Goal: Navigation & Orientation: Go to known website

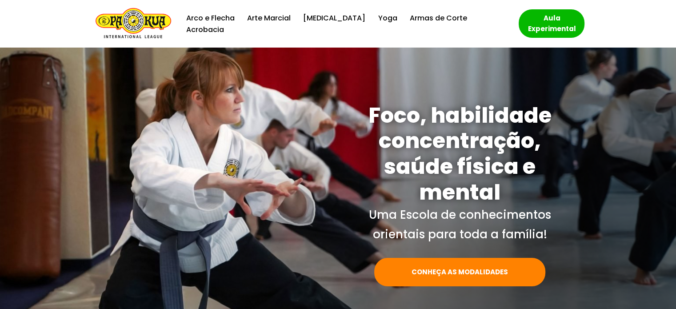
click at [137, 20] on img "Escola de Conhecimentos Orientais Pa-Kua Uma escola para toda família" at bounding box center [134, 24] width 76 height 32
click at [137, 28] on img "Escola de Conhecimentos Orientais Pa-Kua Uma escola para toda família" at bounding box center [134, 24] width 76 height 32
